Goal: Check status

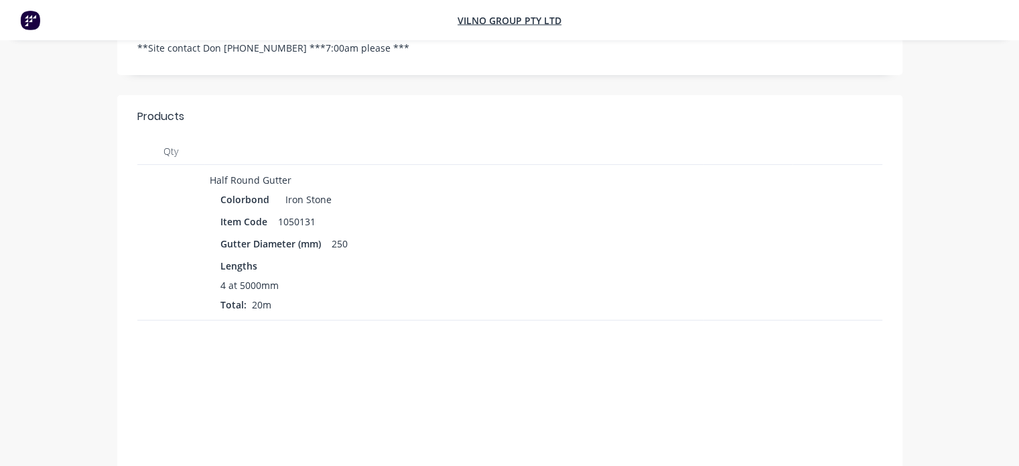
scroll to position [268, 0]
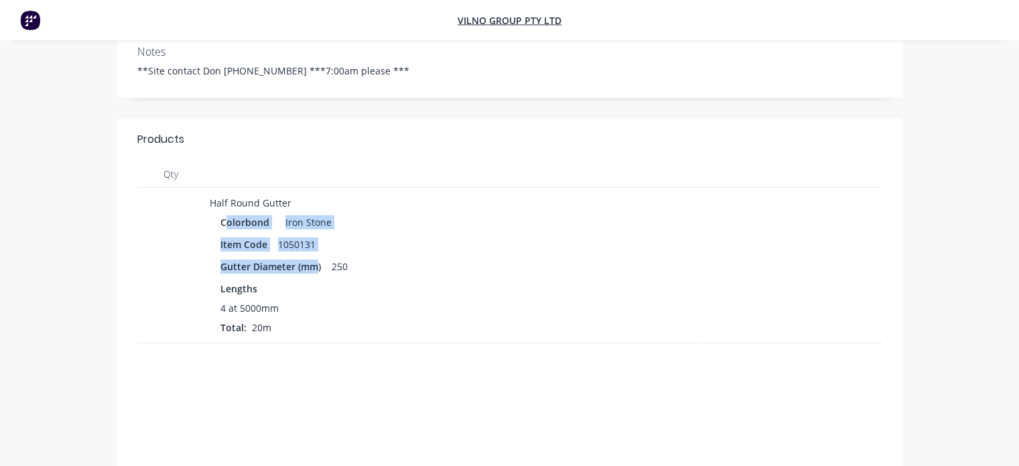
drag, startPoint x: 318, startPoint y: 254, endPoint x: 228, endPoint y: 206, distance: 102.5
click at [228, 212] on div "Colorbond Iron Stone Item Code 1050131 Gutter Diameter (mm) 250 Lengths 4 at 50…" at bounding box center [454, 273] width 488 height 122
click at [397, 234] on div "Item Code 1050131" at bounding box center [453, 243] width 467 height 19
drag, startPoint x: 324, startPoint y: 252, endPoint x: 238, endPoint y: 203, distance: 99.3
click at [238, 212] on div "Colorbond Iron Stone Item Code 1050131 Gutter Diameter (mm) 250 Lengths 4 at 50…" at bounding box center [454, 273] width 488 height 122
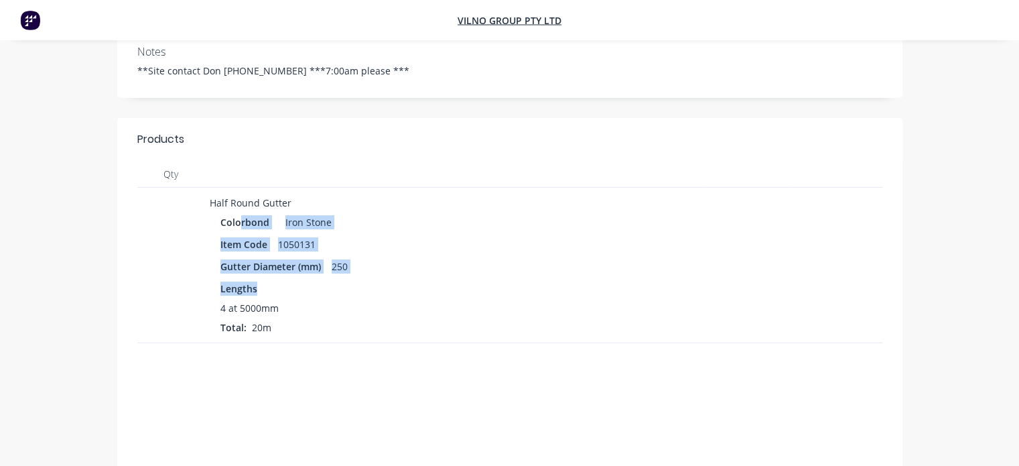
click at [365, 234] on div "Item Code 1050131" at bounding box center [453, 243] width 467 height 19
drag, startPoint x: 281, startPoint y: 235, endPoint x: 232, endPoint y: 211, distance: 54.5
click at [232, 212] on div "Colorbond Iron Stone Item Code 1050131 Gutter Diameter (mm) 250 Lengths 4 at 50…" at bounding box center [454, 273] width 488 height 122
click at [368, 234] on div "Item Code 1050131" at bounding box center [453, 243] width 467 height 19
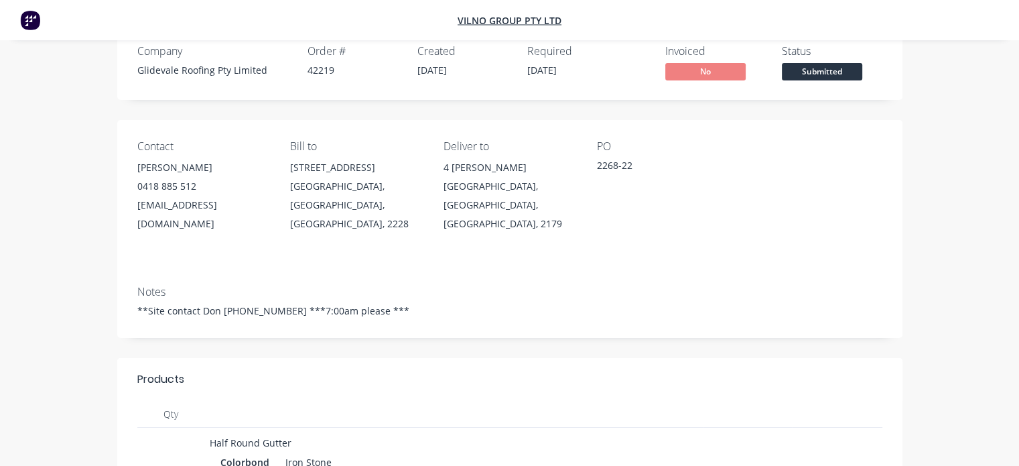
scroll to position [67, 0]
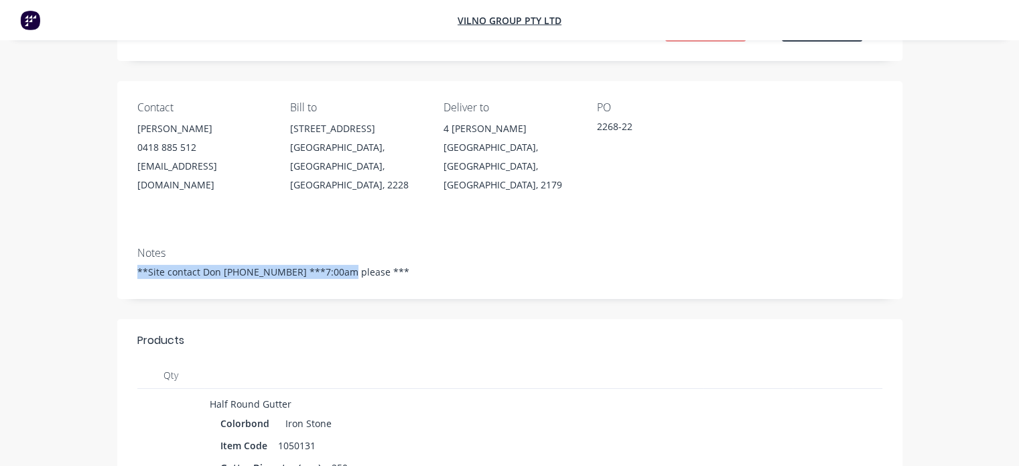
drag, startPoint x: 336, startPoint y: 255, endPoint x: 131, endPoint y: 271, distance: 204.9
click at [132, 271] on div "Notes **Site contact [PERSON_NAME] [PHONE_NUMBER] ***7:00am please ***" at bounding box center [509, 267] width 785 height 63
click at [312, 319] on header "Products" at bounding box center [509, 340] width 785 height 43
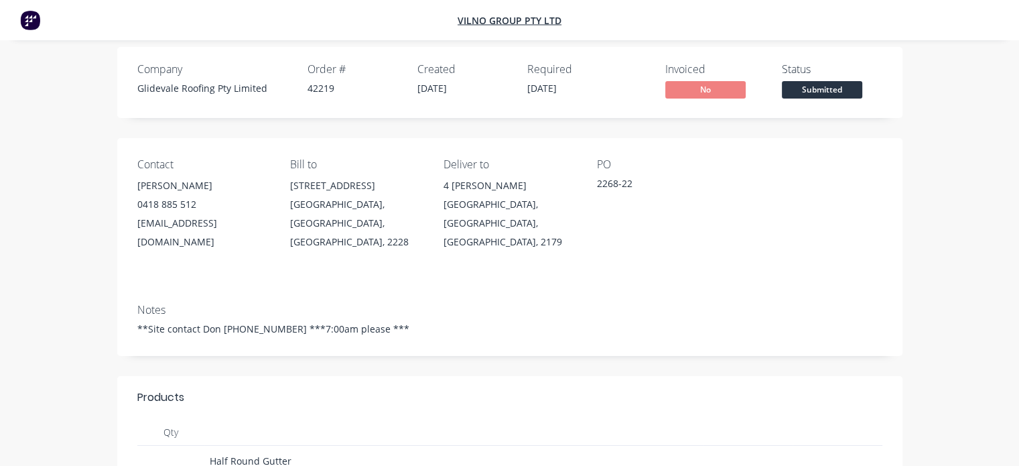
scroll to position [0, 0]
